Goal: Transaction & Acquisition: Obtain resource

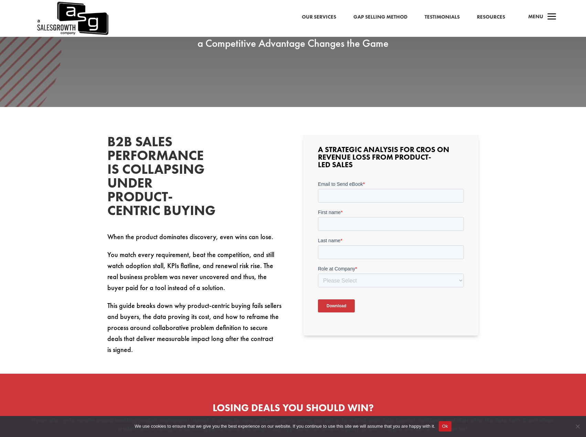
scroll to position [183, 0]
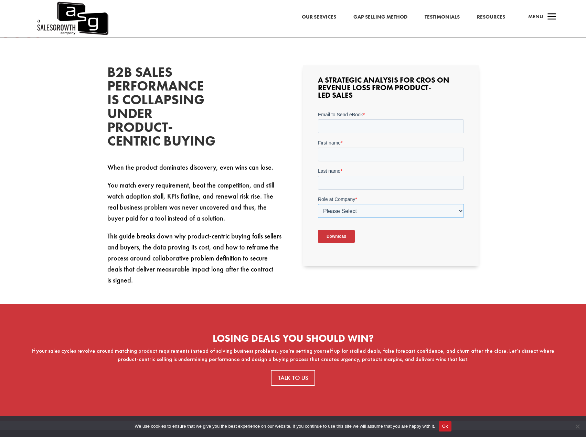
click at [398, 210] on select "Please Select C-Level (CRO, CSO, etc) Senior Leadership (VP of Sales, VP of Ena…" at bounding box center [391, 211] width 146 height 14
select select "Other"
click at [318, 204] on select "Please Select C-Level (CRO, CSO, etc) Senior Leadership (VP of Sales, VP of Ena…" at bounding box center [391, 211] width 146 height 14
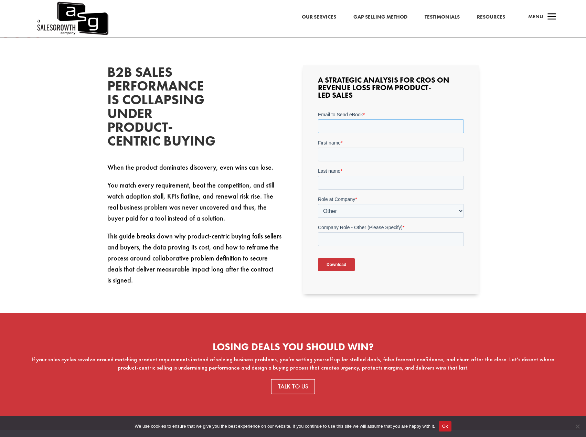
click at [347, 126] on input "Email to Send eBook *" at bounding box center [391, 126] width 146 height 14
type input "conner"
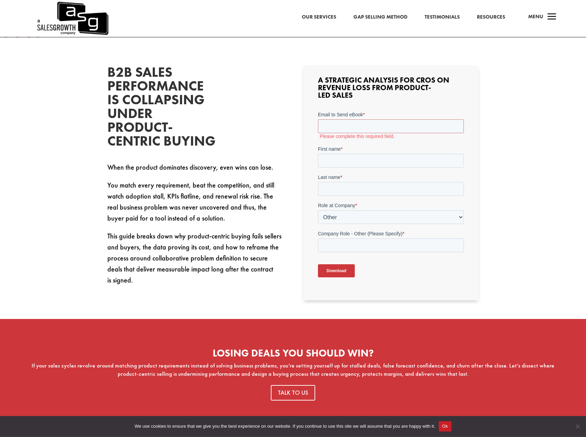
click at [87, 23] on img at bounding box center [72, 18] width 72 height 37
click at [343, 128] on input "Email to Send eBook *" at bounding box center [391, 126] width 146 height 14
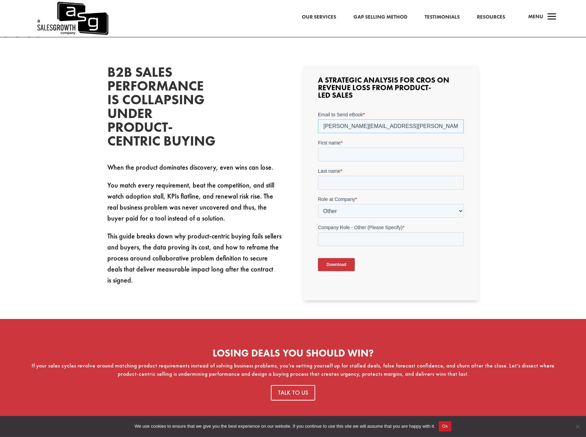
type input "conner.leverett@getcognito.ac"
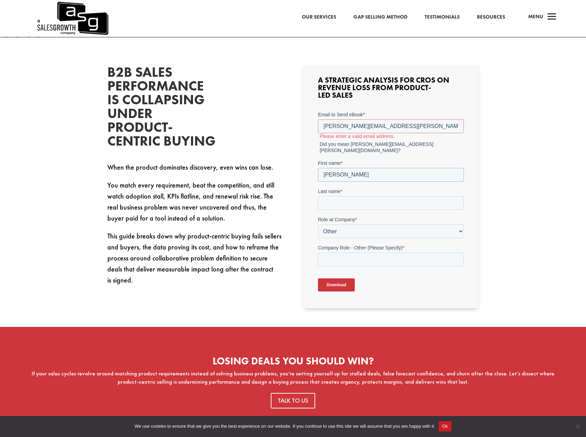
type input "Conner"
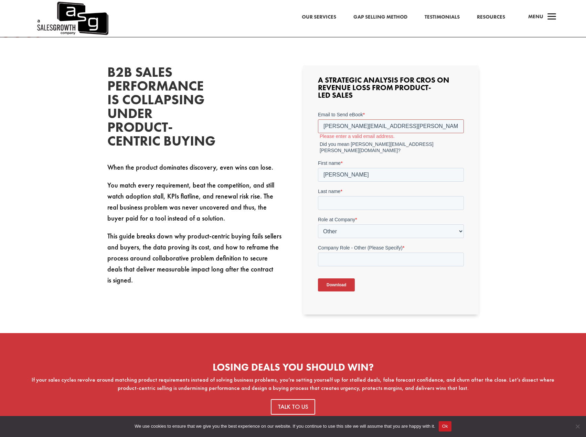
click at [399, 126] on input "conner.leverett@getcognito.ac" at bounding box center [391, 126] width 146 height 14
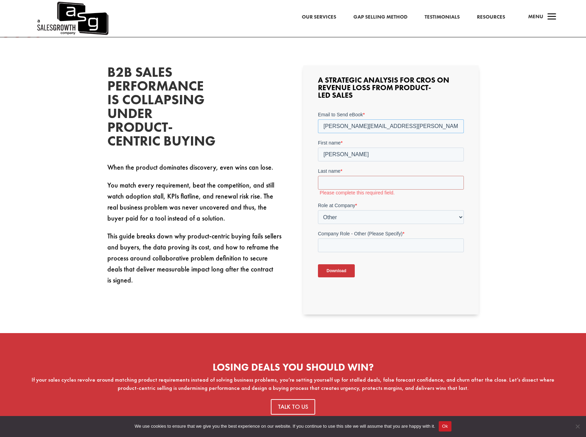
type input "conner.leverett@getcognito.ca"
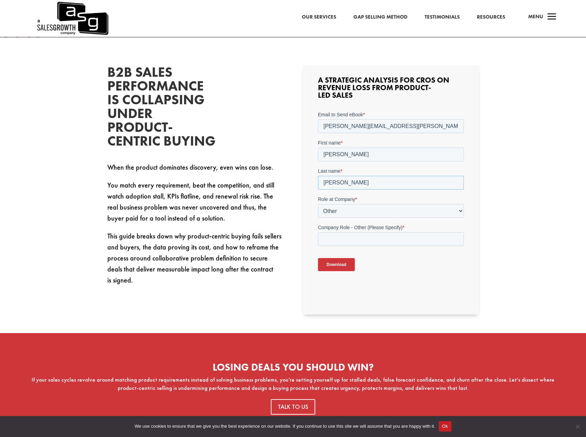
type input "Leverett"
type input "Lead Software Developer"
click at [343, 266] on input "Download" at bounding box center [336, 264] width 37 height 13
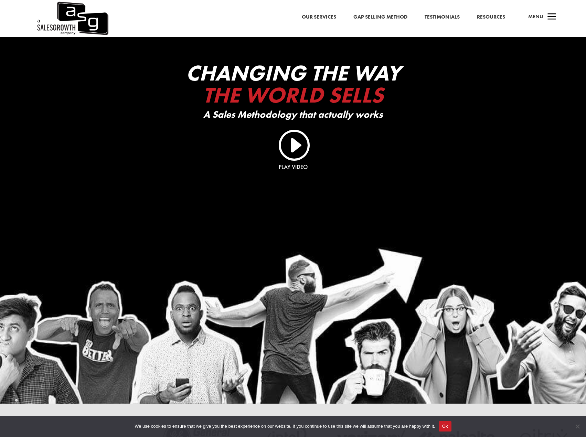
click at [496, 15] on link "Resources" at bounding box center [491, 17] width 28 height 9
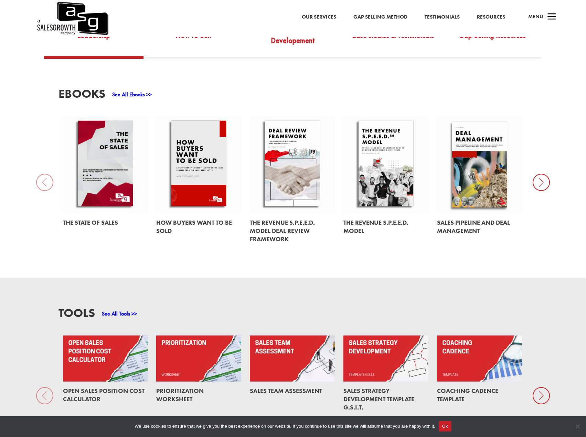
scroll to position [275, 0]
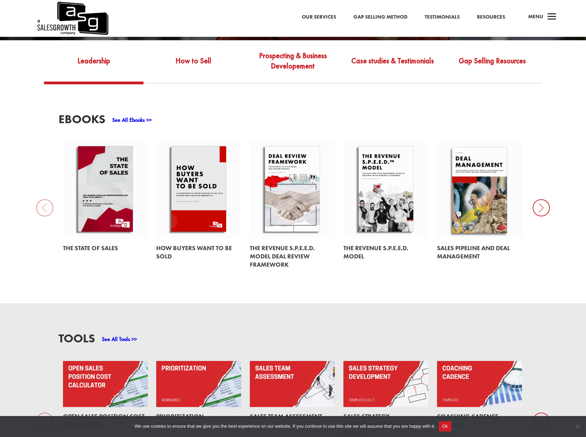
click at [164, 240] on link at bounding box center [198, 251] width 85 height 27
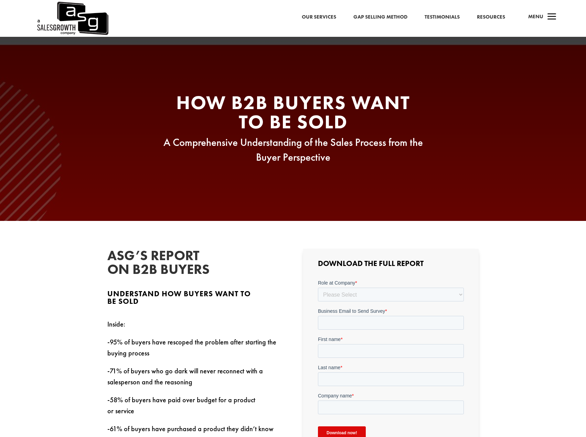
click at [319, 19] on link "Our Services" at bounding box center [319, 17] width 34 height 9
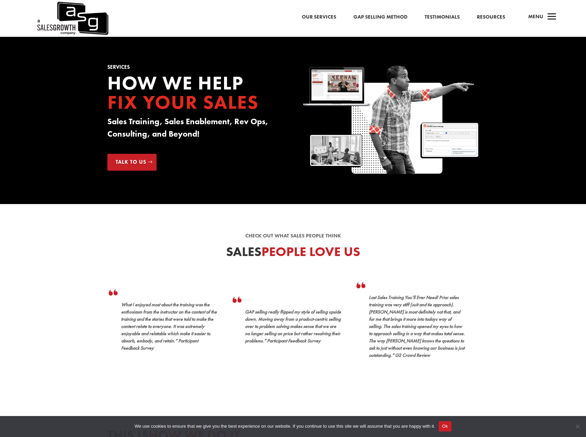
click at [372, 17] on link "Gap Selling Method" at bounding box center [380, 17] width 54 height 9
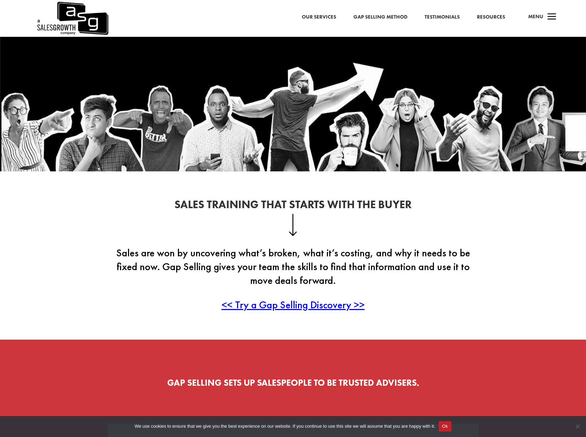
scroll to position [92, 0]
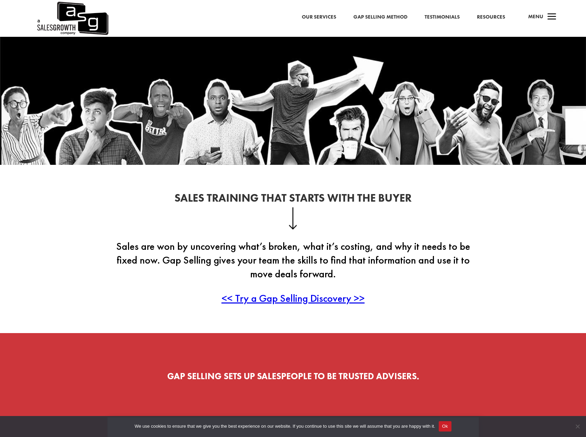
click at [283, 301] on span "<< Try a Gap Selling Discovery >>" at bounding box center [292, 297] width 143 height 13
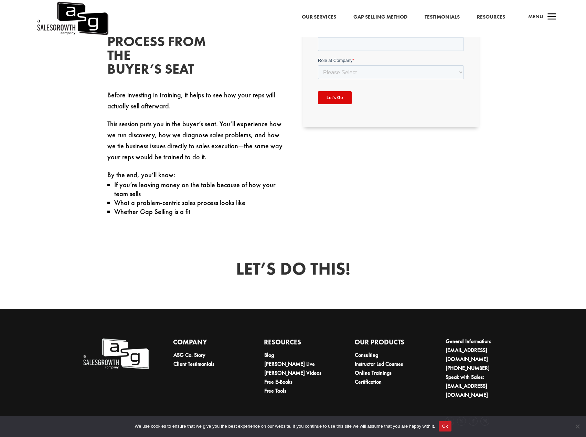
scroll to position [285, 0]
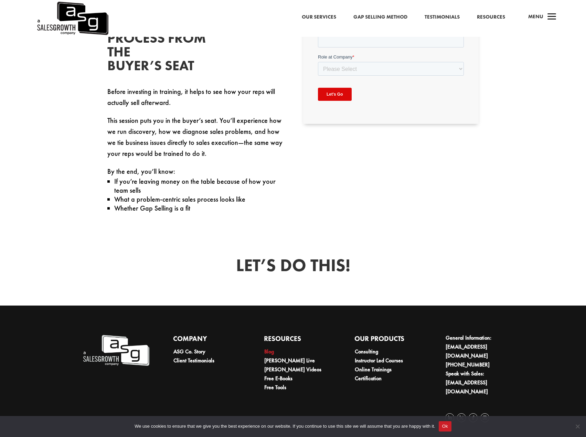
click at [267, 353] on link "Blog" at bounding box center [269, 351] width 10 height 7
